Goal: Check status: Verify the current state of an ongoing process or item

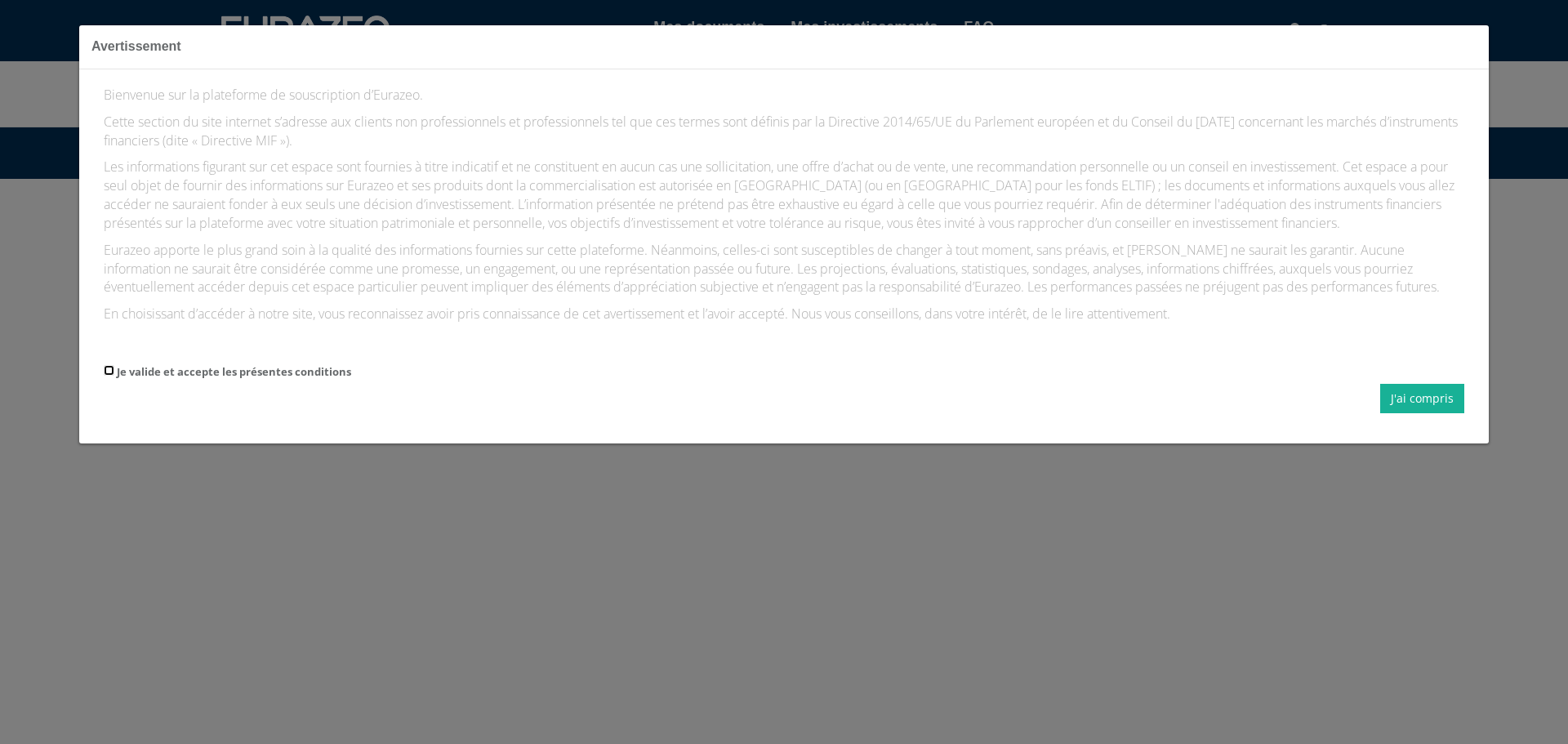
click at [110, 371] on input "Je valide et accepte les présentes conditions" at bounding box center [109, 370] width 10 height 10
checkbox input "true"
click at [1411, 402] on button "J'ai compris" at bounding box center [1422, 399] width 84 height 30
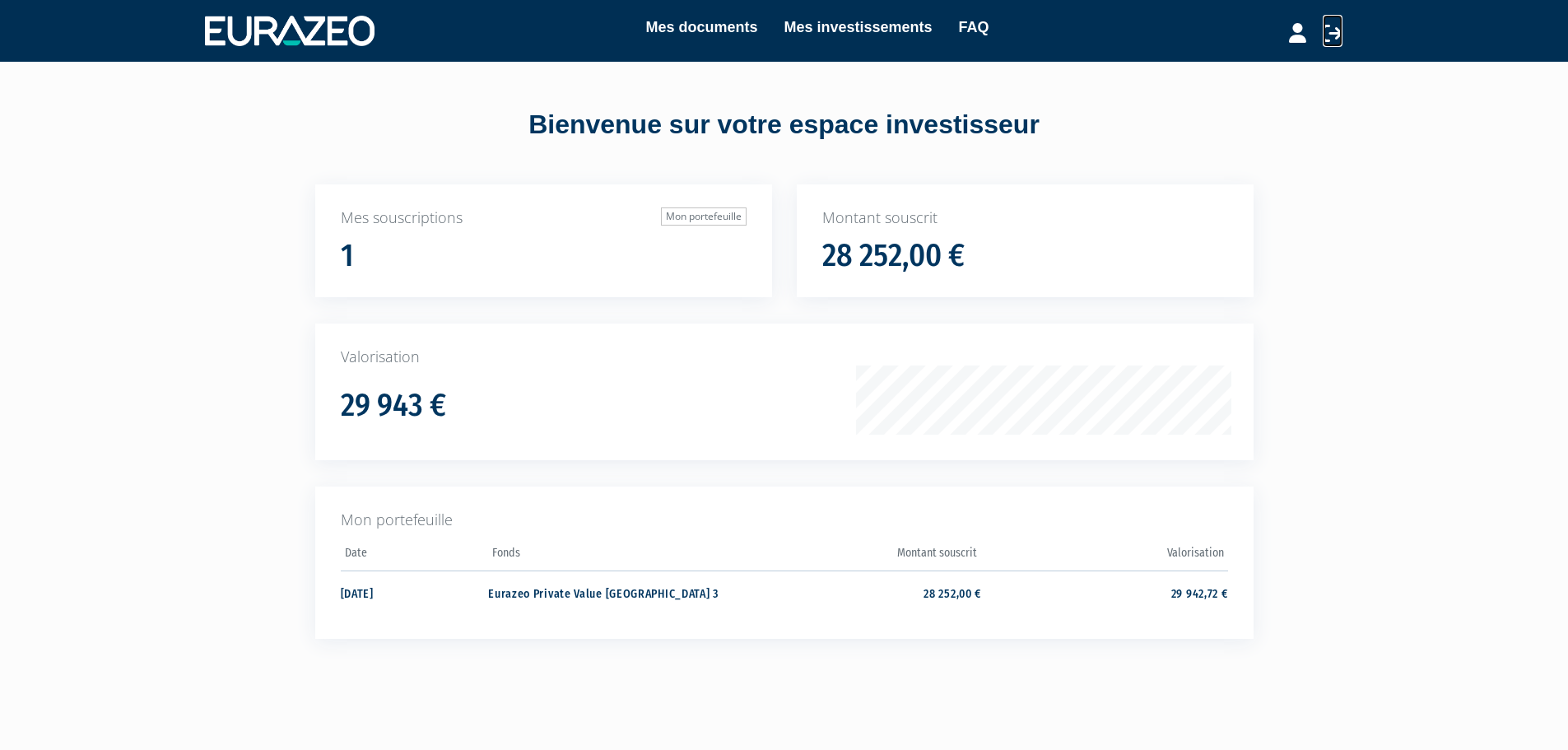
click at [1331, 33] on icon at bounding box center [1332, 32] width 20 height 20
click at [851, 25] on link "Mes investissements" at bounding box center [857, 27] width 148 height 23
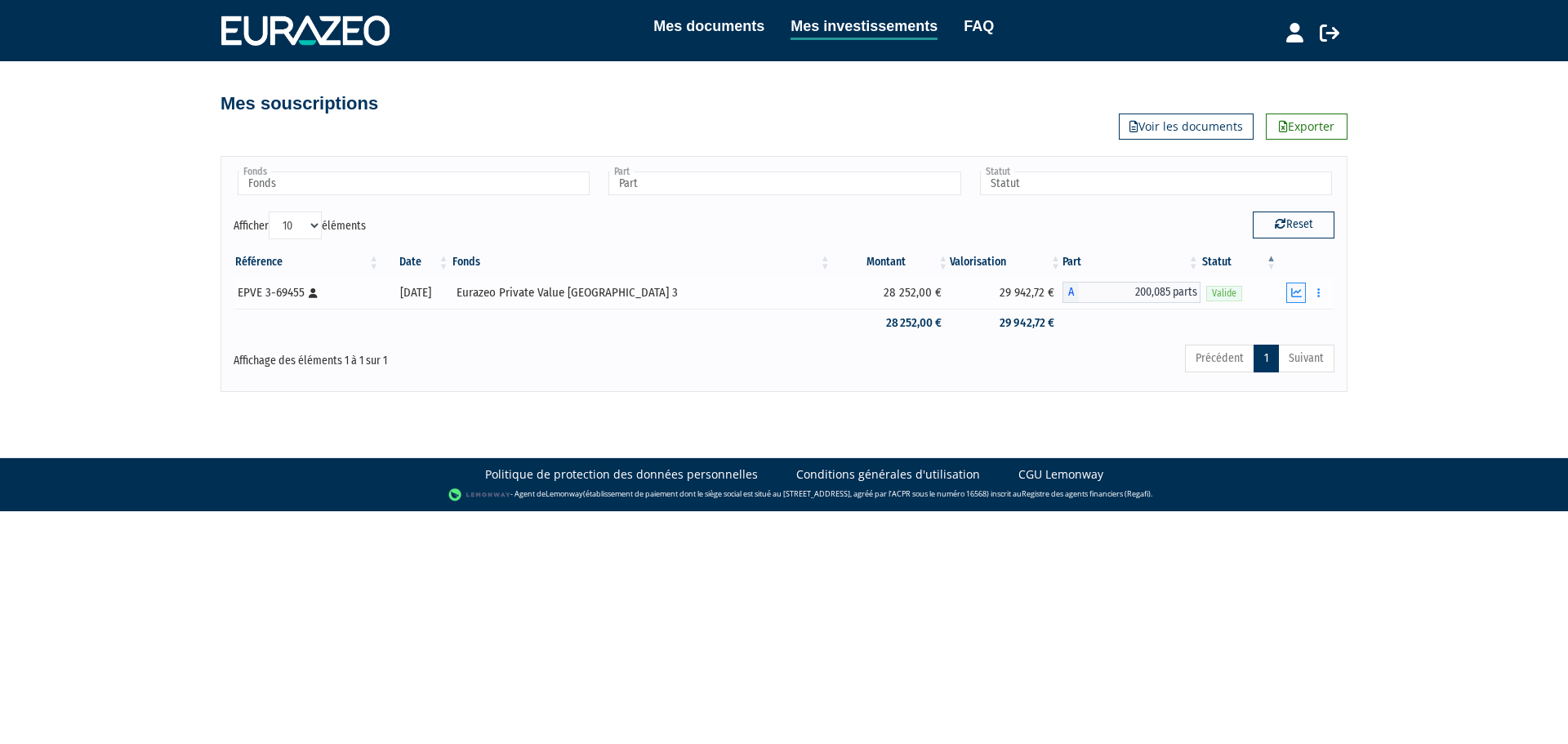
click at [1299, 291] on icon "button" at bounding box center [1296, 293] width 10 height 10
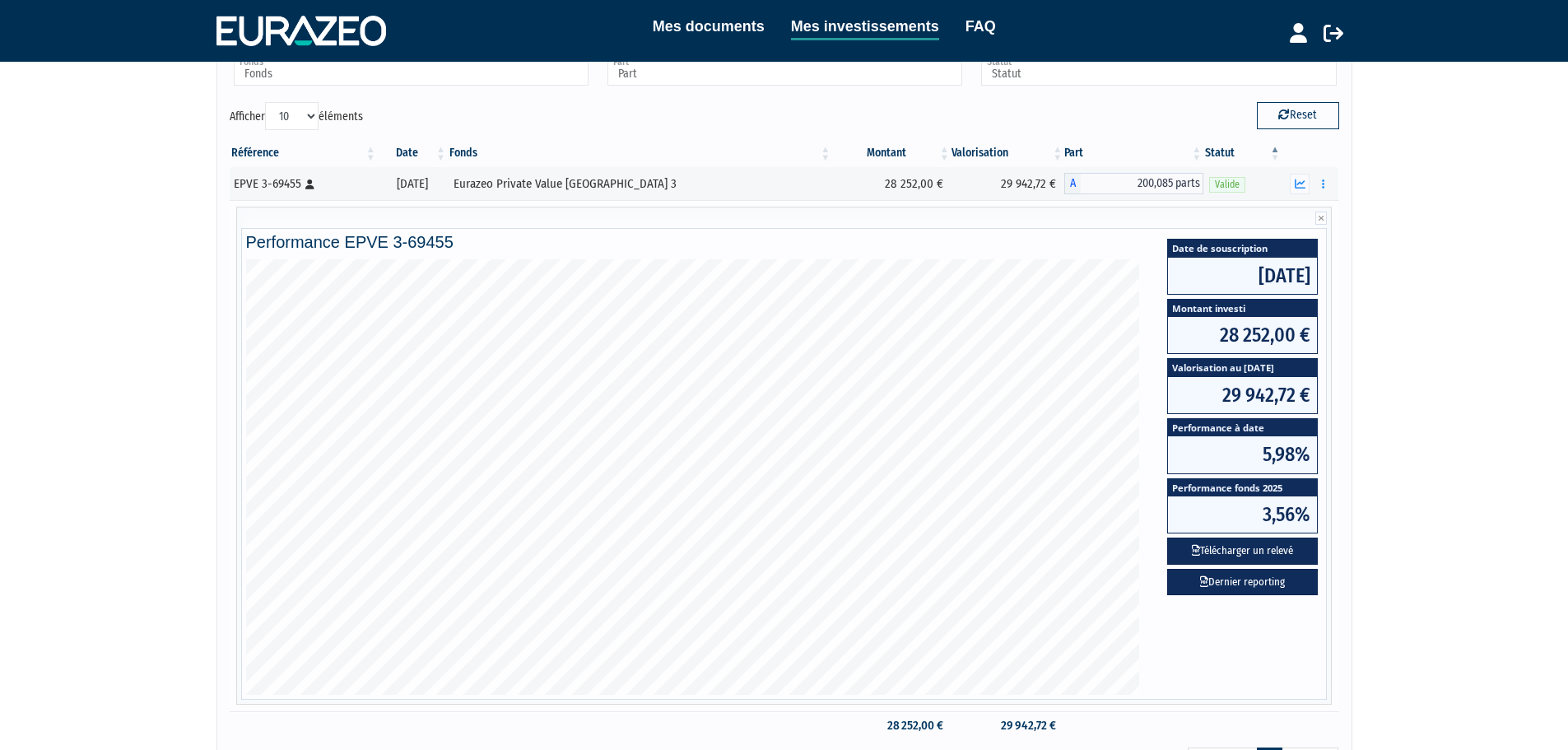
scroll to position [82, 0]
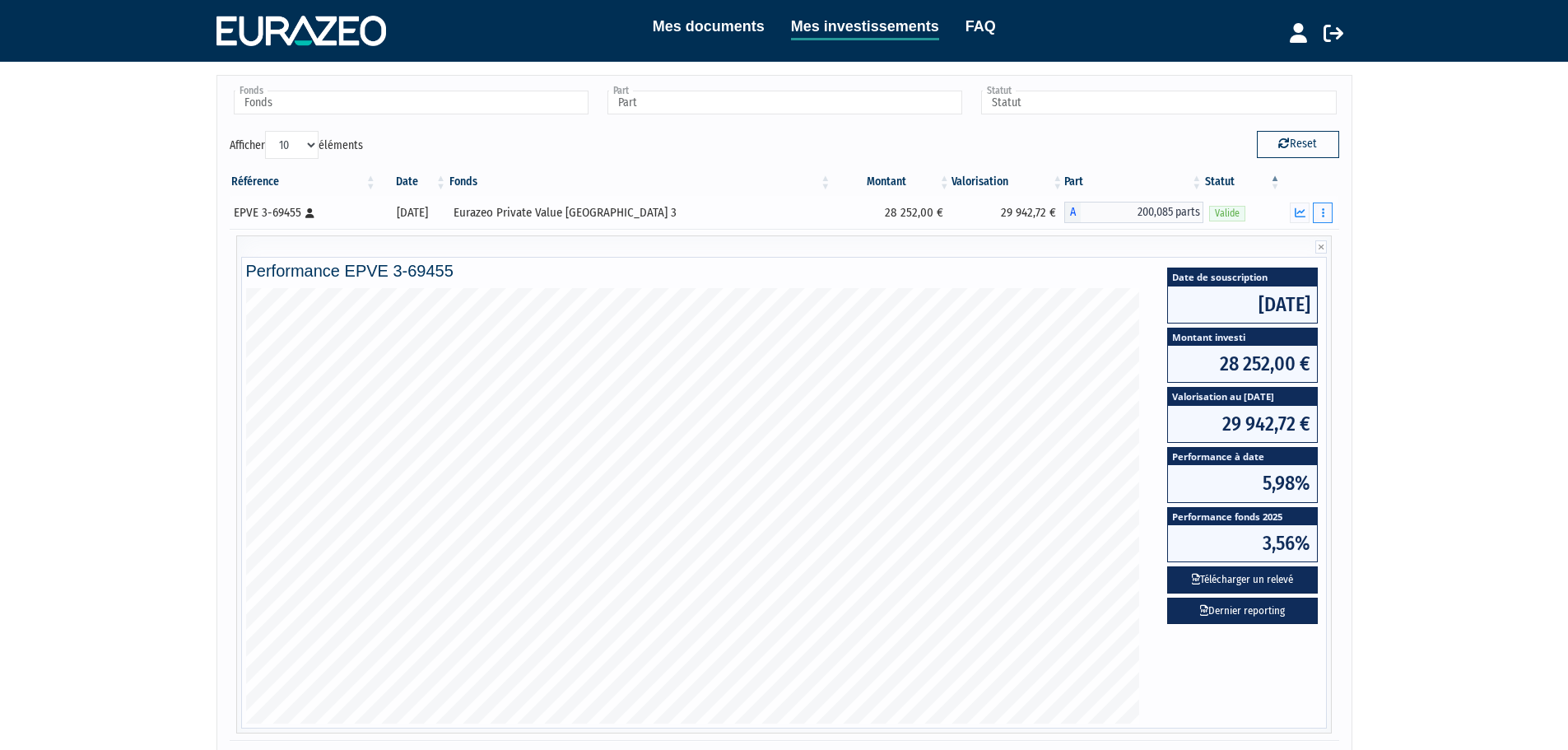
click at [1327, 214] on button "button" at bounding box center [1323, 212] width 20 height 20
click at [1291, 244] on link "Documents" at bounding box center [1287, 242] width 82 height 27
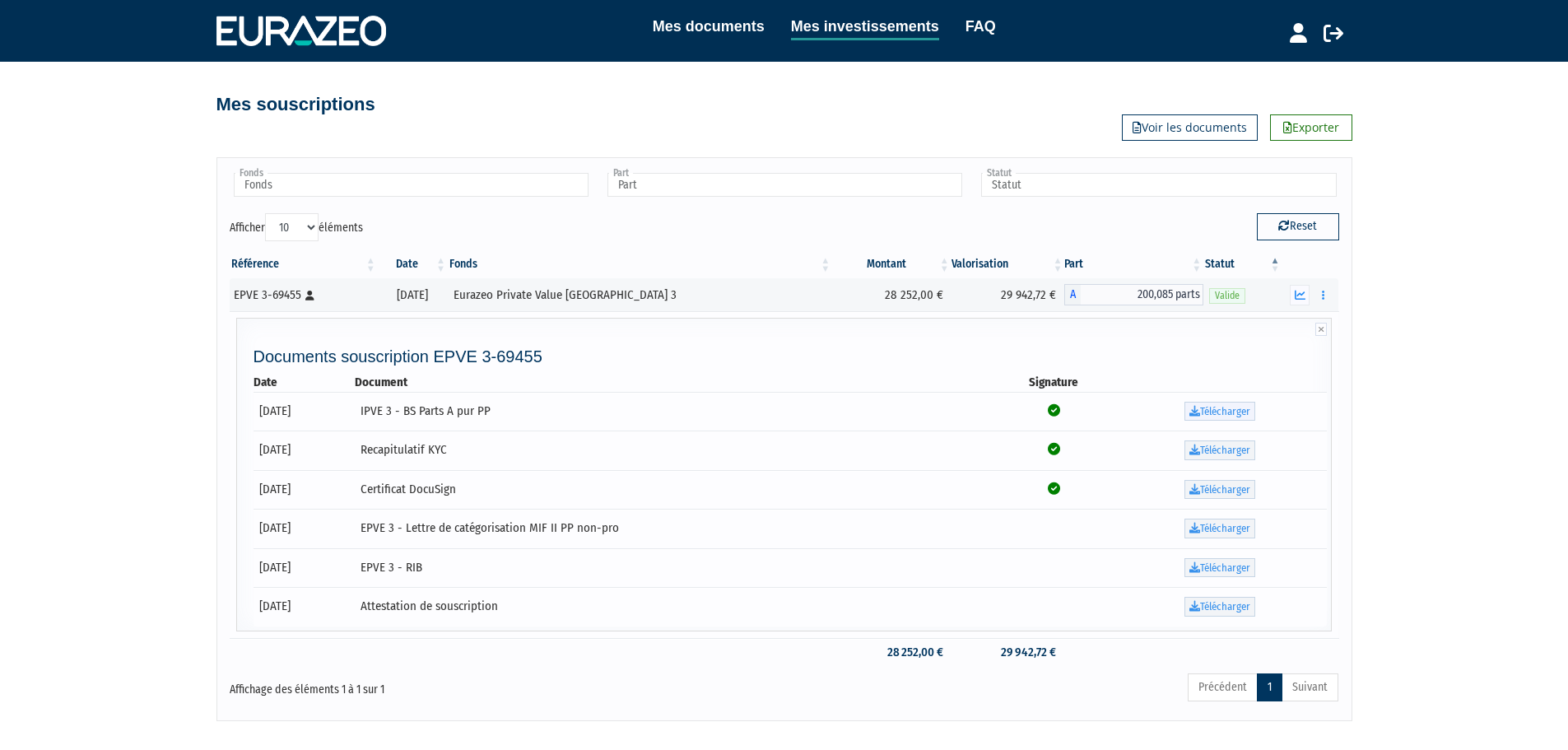
click at [1205, 415] on link "Télécharger" at bounding box center [1219, 411] width 71 height 20
